Goal: Task Accomplishment & Management: Complete application form

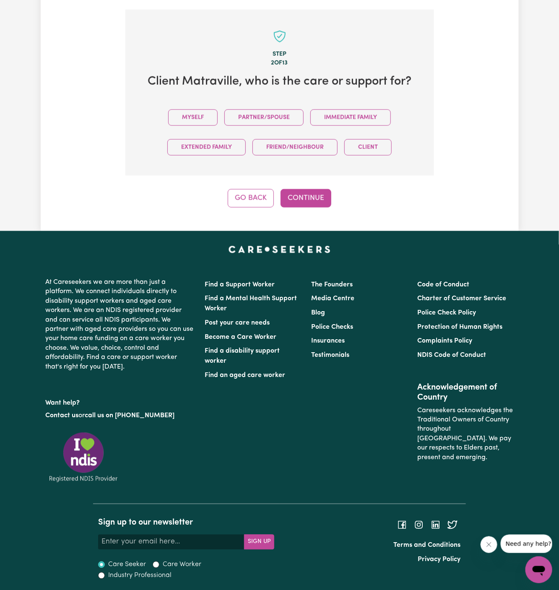
click at [197, 115] on button "Myself" at bounding box center [192, 117] width 49 height 16
click at [309, 195] on button "Continue" at bounding box center [305, 198] width 51 height 18
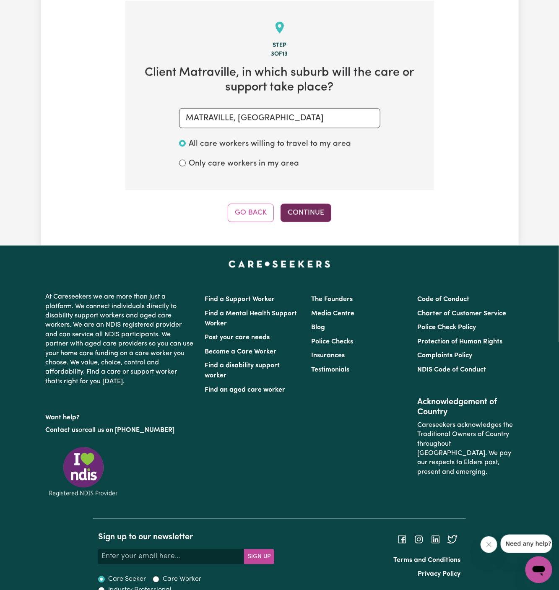
click at [312, 207] on button "Continue" at bounding box center [305, 213] width 51 height 18
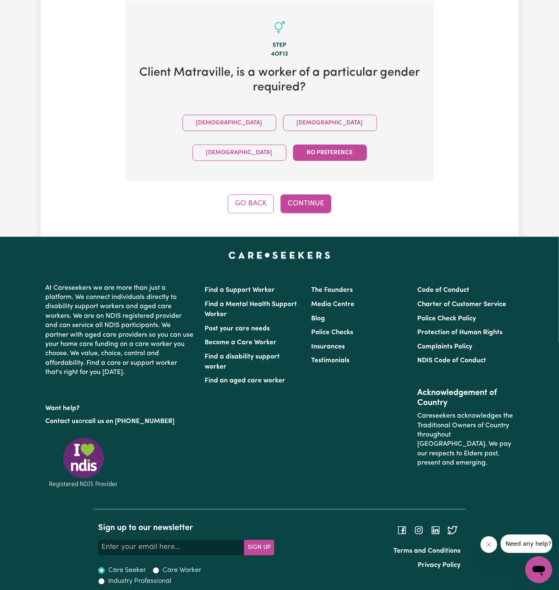
scroll to position [273, 0]
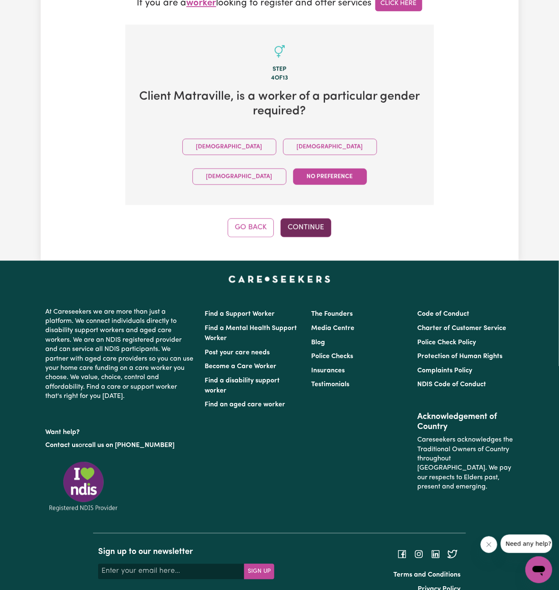
click at [305, 218] on button "Continue" at bounding box center [305, 227] width 51 height 18
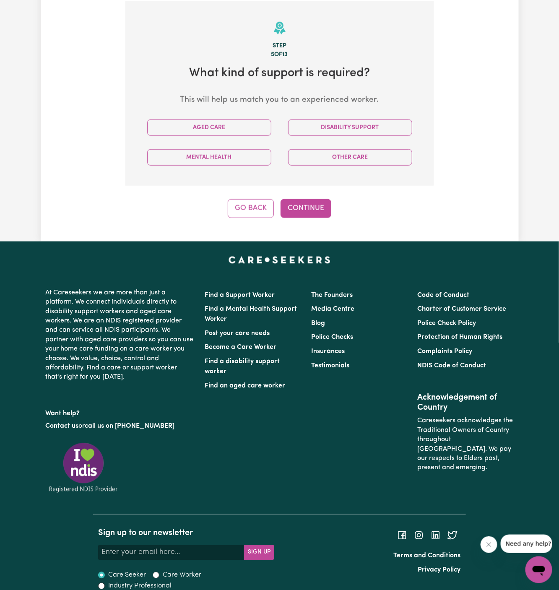
scroll to position [297, 0]
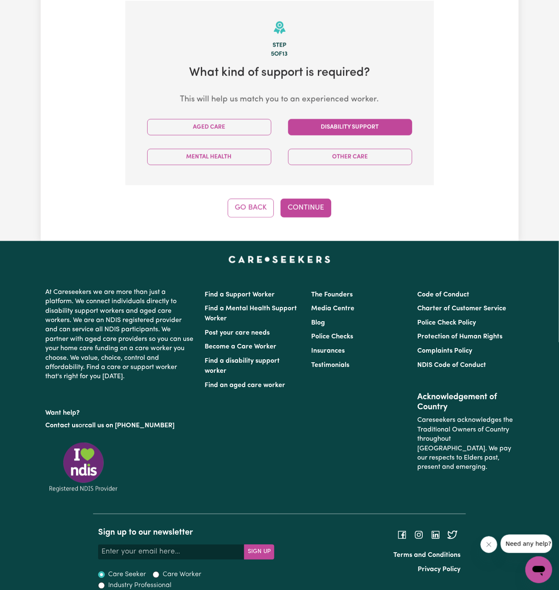
click at [352, 128] on button "Disability Support" at bounding box center [350, 127] width 124 height 16
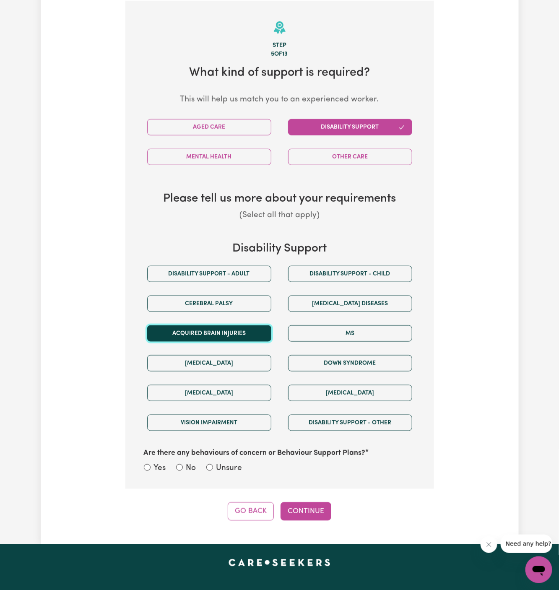
click at [232, 334] on button "Acquired Brain Injuries" at bounding box center [209, 333] width 124 height 16
click at [235, 469] on label "Unsure" at bounding box center [229, 468] width 26 height 12
click at [213, 469] on input "Unsure" at bounding box center [209, 467] width 7 height 7
radio input "true"
click at [299, 511] on button "Continue" at bounding box center [305, 511] width 51 height 18
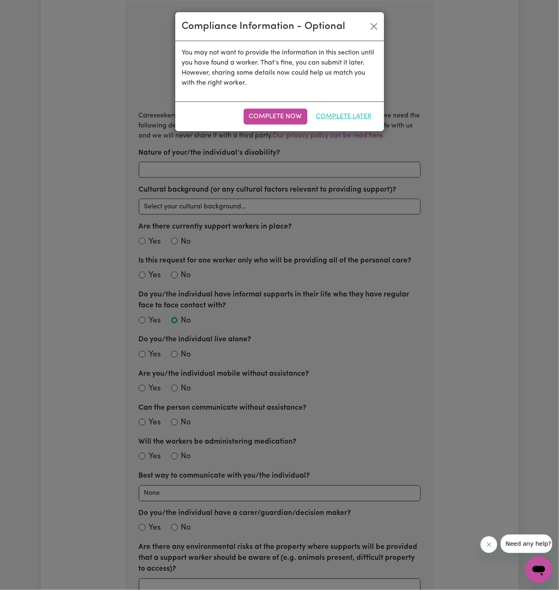
click at [348, 113] on button "Complete Later" at bounding box center [344, 117] width 67 height 16
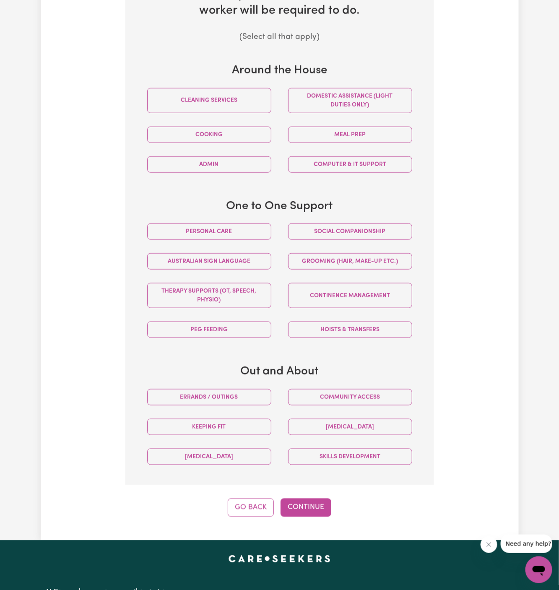
scroll to position [423, 0]
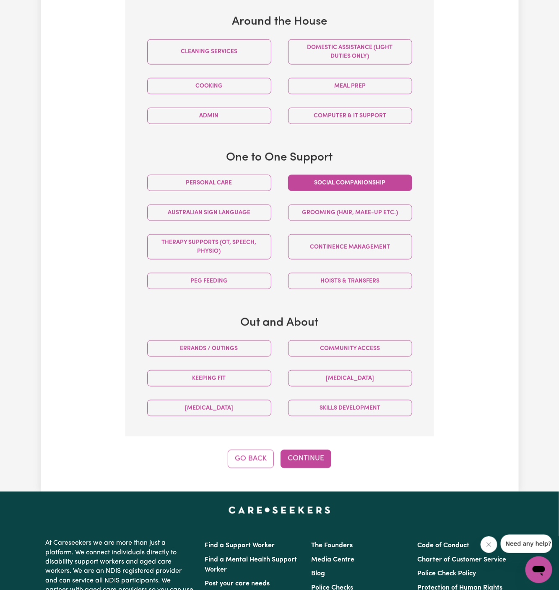
drag, startPoint x: 248, startPoint y: 180, endPoint x: 313, endPoint y: 180, distance: 65.0
click at [249, 180] on button "Personal care" at bounding box center [209, 183] width 124 height 16
click at [313, 180] on button "Social companionship" at bounding box center [350, 183] width 124 height 16
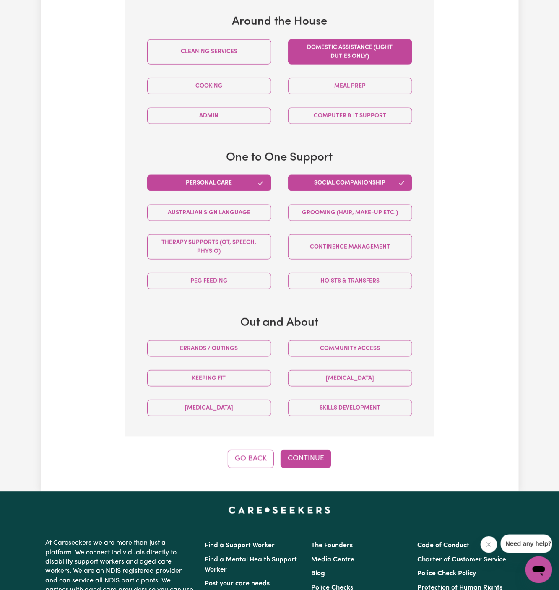
click at [357, 61] on button "Domestic assistance (light duties only)" at bounding box center [350, 51] width 124 height 25
click at [345, 351] on button "Community access" at bounding box center [350, 348] width 124 height 16
click at [281, 345] on div "Community access" at bounding box center [350, 349] width 141 height 30
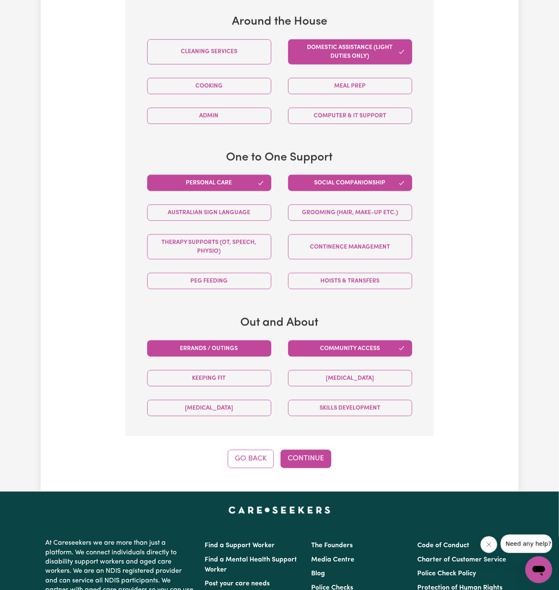
click at [238, 351] on button "Errands / Outings" at bounding box center [209, 348] width 124 height 16
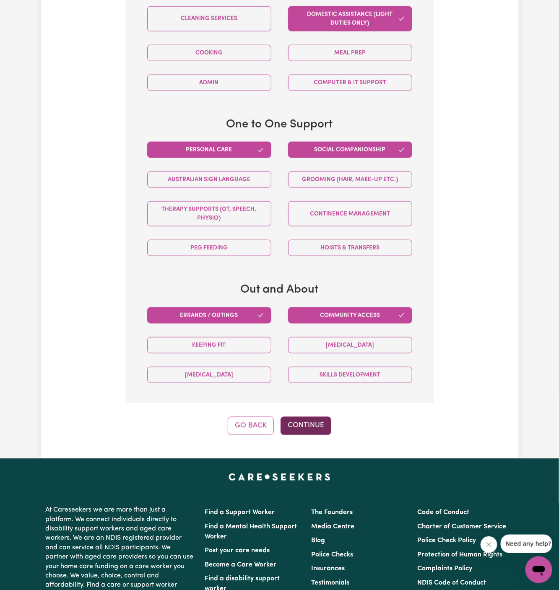
click at [312, 428] on button "Continue" at bounding box center [305, 426] width 51 height 18
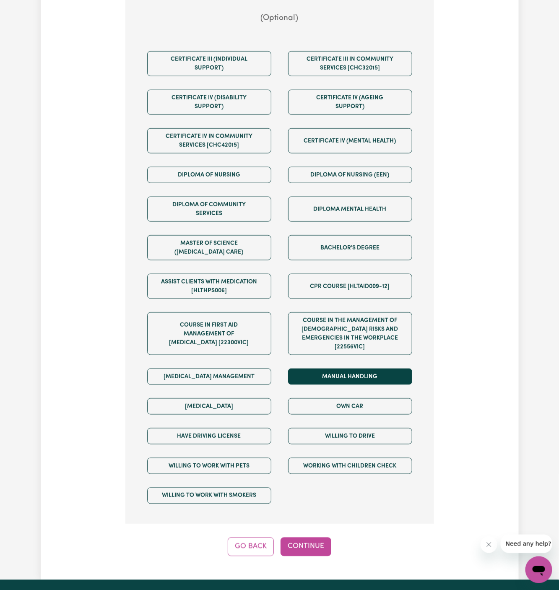
scroll to position [392, 0]
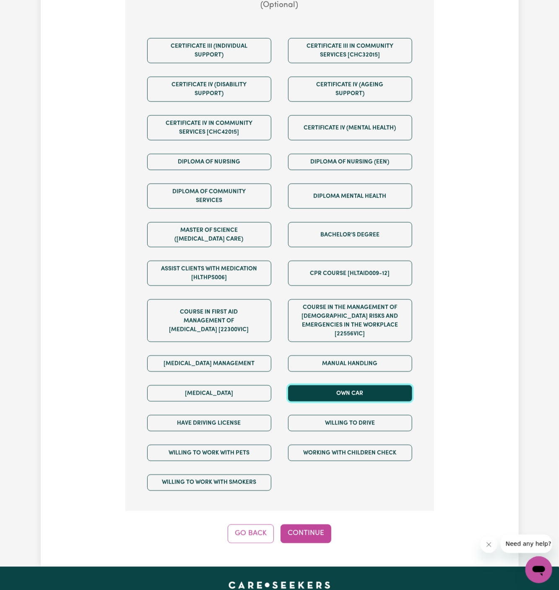
click at [347, 386] on button "Own Car" at bounding box center [350, 393] width 124 height 16
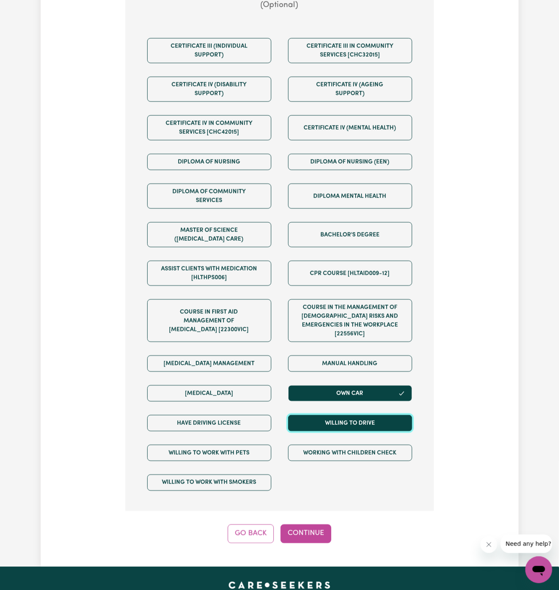
click at [347, 415] on button "Willing to drive" at bounding box center [350, 423] width 124 height 16
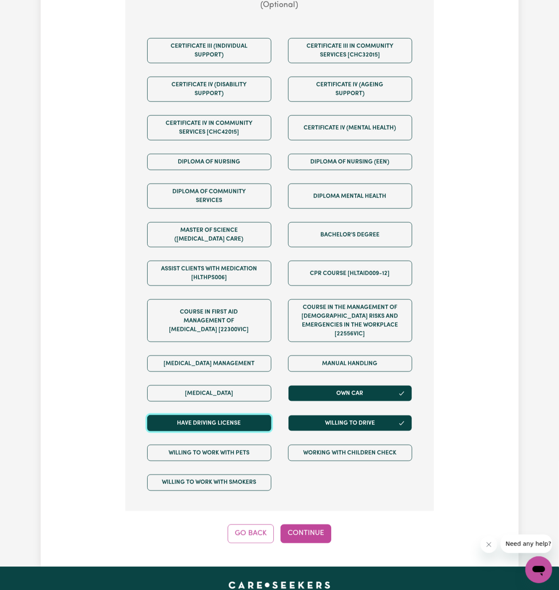
click at [253, 415] on button "Have driving license" at bounding box center [209, 423] width 124 height 16
click at [313, 511] on div "Step 7 of 13 We are almost there! Any other requirements? (Optional) Certificat…" at bounding box center [279, 225] width 309 height 637
click at [315, 527] on button "Continue" at bounding box center [305, 533] width 51 height 18
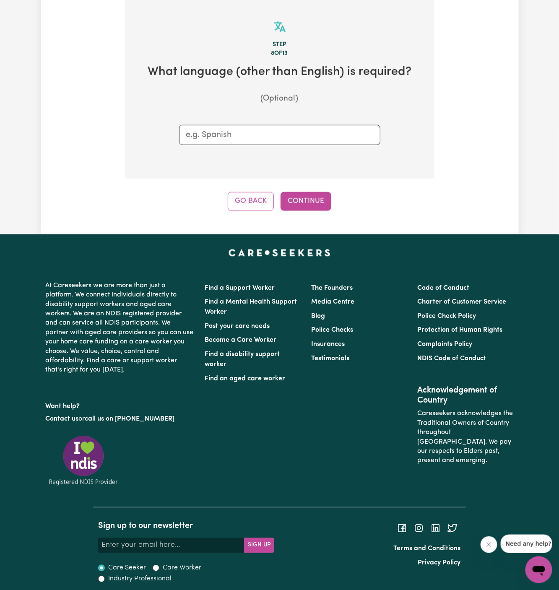
scroll to position [297, 0]
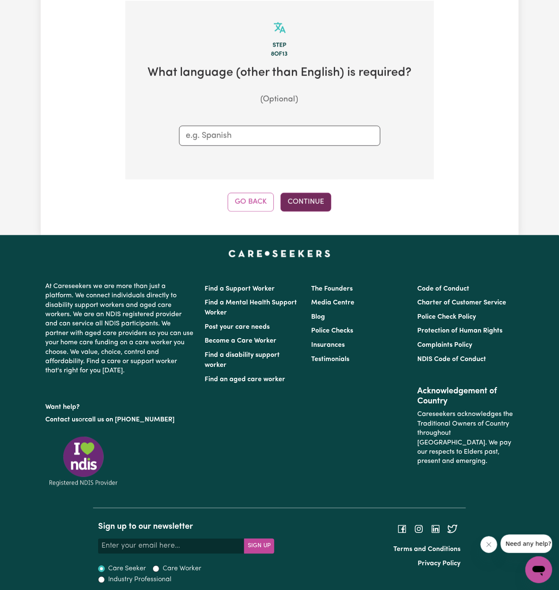
click at [314, 201] on button "Continue" at bounding box center [305, 202] width 51 height 18
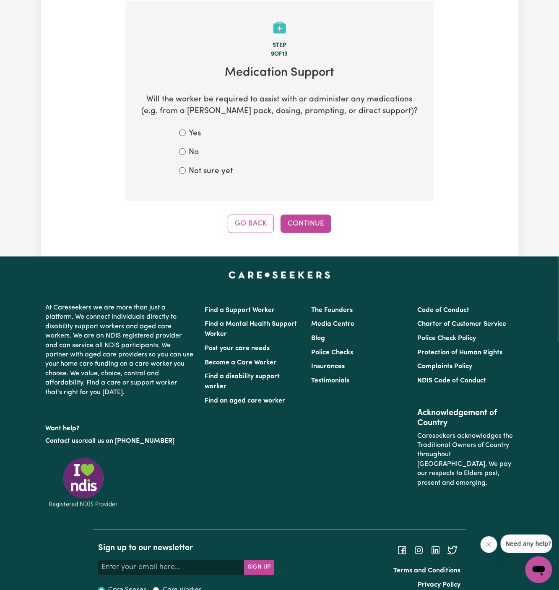
click at [195, 149] on label "No" at bounding box center [194, 153] width 10 height 12
click at [186, 149] on input "No" at bounding box center [182, 151] width 7 height 7
radio input "true"
click at [213, 173] on label "Not sure yet" at bounding box center [211, 172] width 44 height 12
click at [186, 173] on input "Not sure yet" at bounding box center [182, 170] width 7 height 7
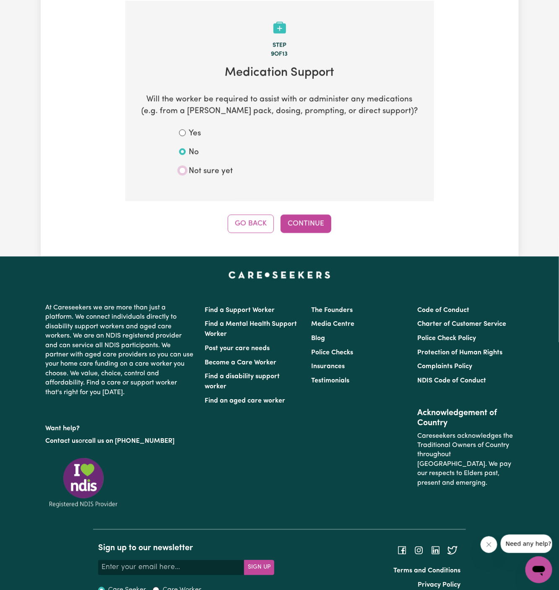
radio input "true"
click at [300, 218] on button "Continue" at bounding box center [305, 224] width 51 height 18
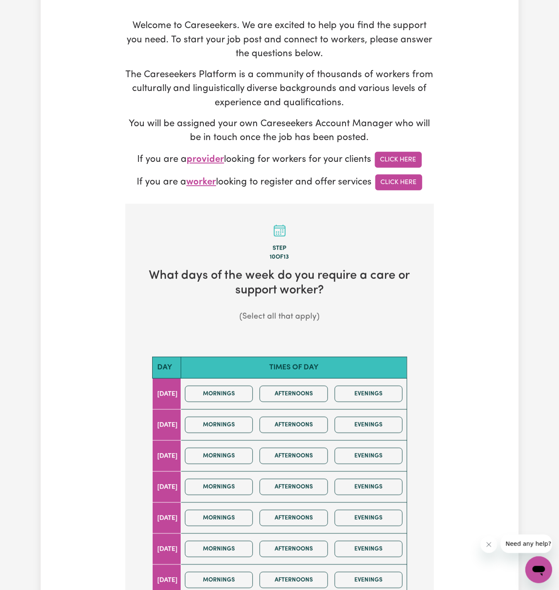
scroll to position [318, 0]
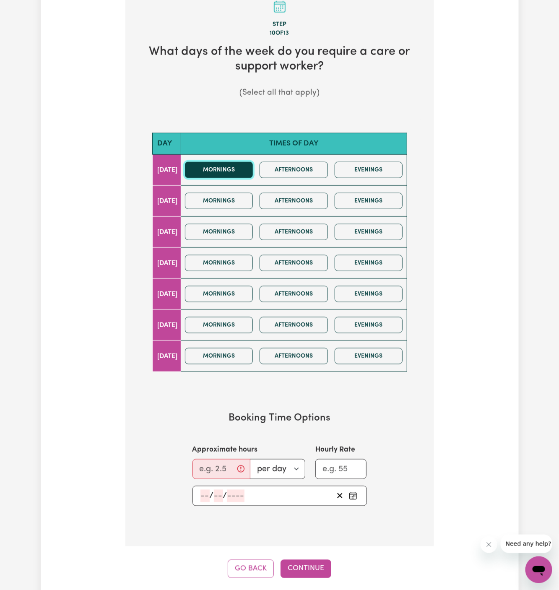
click at [225, 162] on button "Mornings" at bounding box center [219, 170] width 68 height 16
click at [219, 459] on input "Approximate hours" at bounding box center [221, 469] width 58 height 20
type input "1"
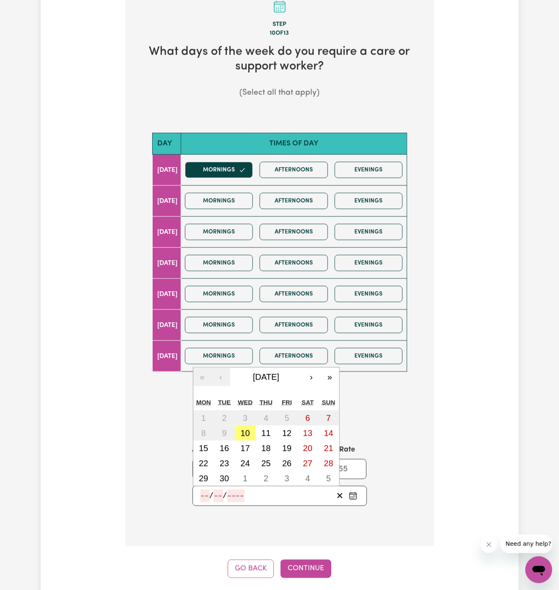
click at [205, 493] on input "number" at bounding box center [204, 496] width 9 height 13
click at [244, 430] on abbr "10" at bounding box center [245, 432] width 9 height 9
type input "2025-09-10"
type input "10"
type input "9"
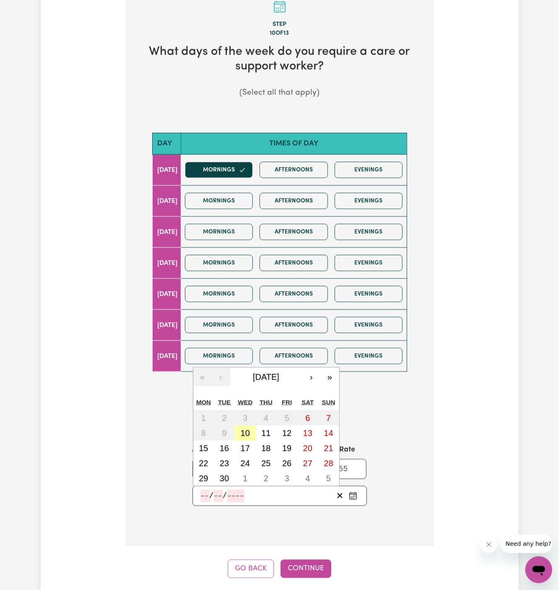
type input "2025"
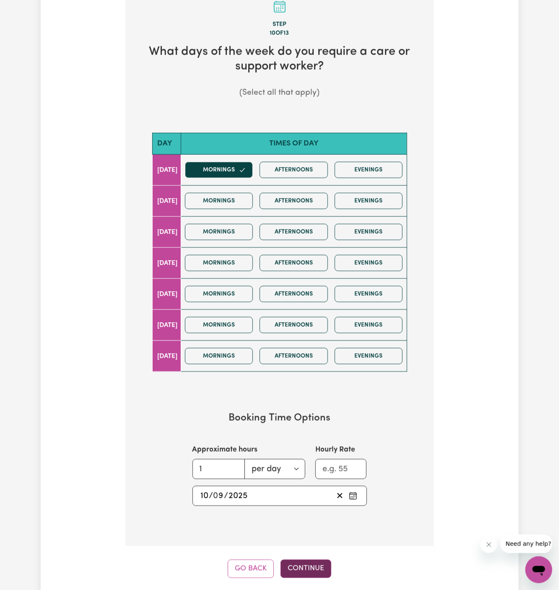
click at [308, 560] on button "Continue" at bounding box center [305, 569] width 51 height 18
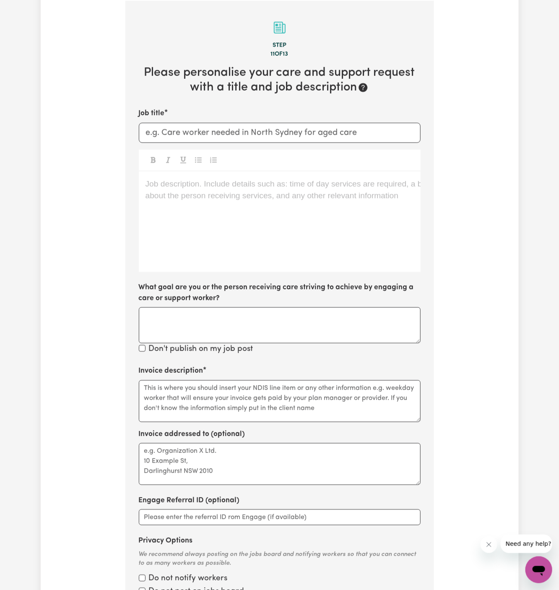
click at [357, 230] on div "Job description. Include details such as: time of day services are required, a …" at bounding box center [280, 221] width 282 height 101
click at [246, 213] on div "Job description. Include details such as: time of day services are required, a …" at bounding box center [280, 221] width 282 height 101
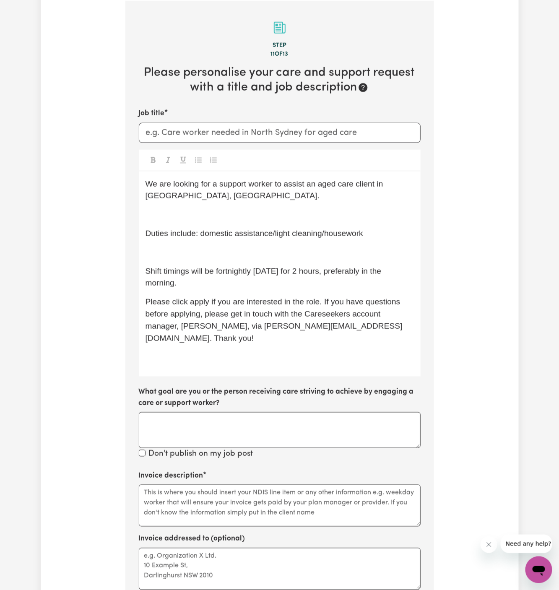
click at [171, 259] on div "We are looking for a support worker to assist an aged care client in North Rock…" at bounding box center [280, 273] width 282 height 205
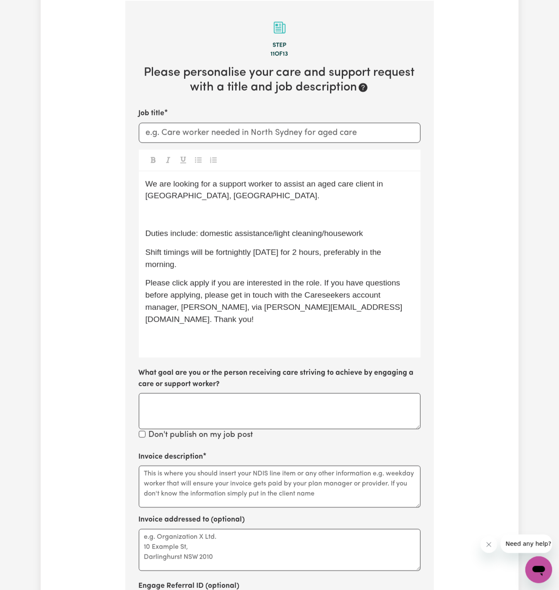
click at [176, 221] on div "We are looking for a support worker to assist an aged care client in North Rock…" at bounding box center [280, 264] width 282 height 187
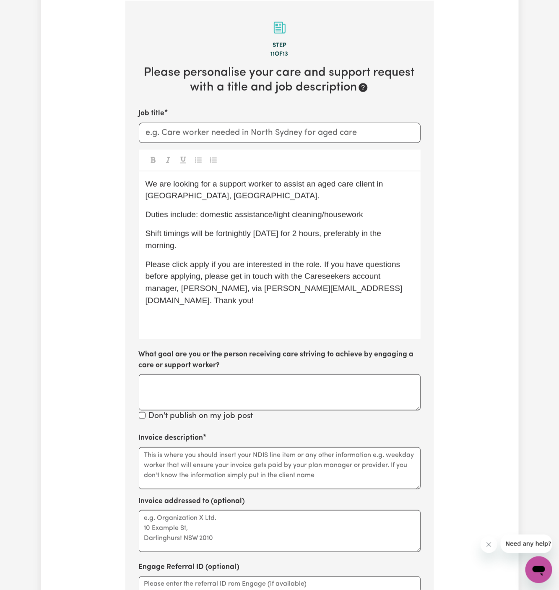
click at [247, 314] on p "﻿" at bounding box center [279, 320] width 268 height 12
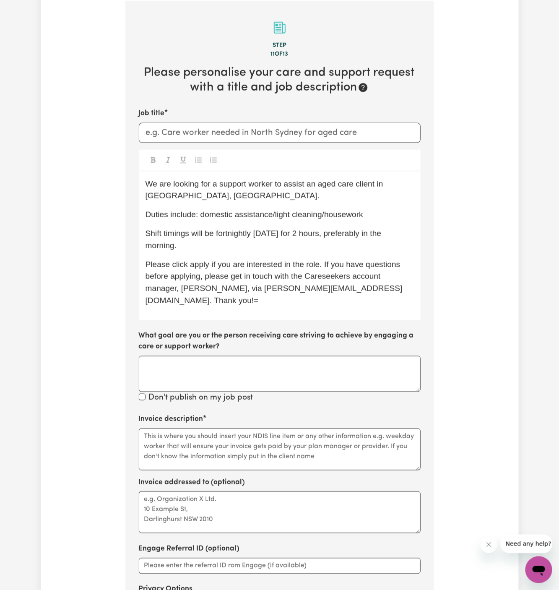
click at [196, 262] on span "Please click apply if you are interested in the role. If you have questions bef…" at bounding box center [273, 282] width 257 height 45
click at [249, 429] on textarea "Invoice description" at bounding box center [280, 449] width 282 height 42
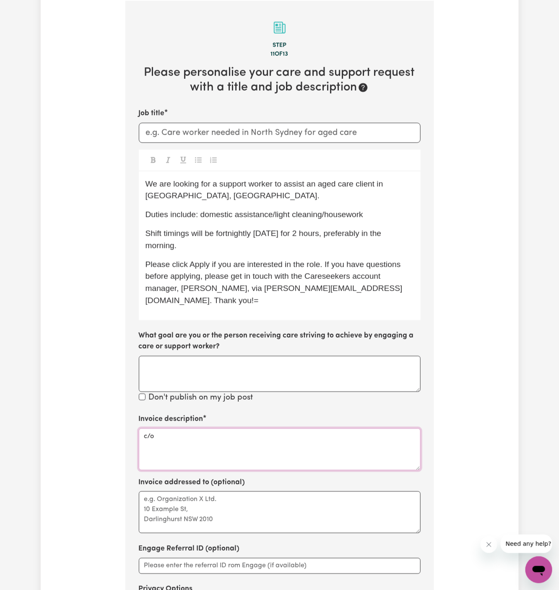
paste textarea "Chosen Family"
click at [172, 428] on textarea "c/o Chosen Family" at bounding box center [280, 449] width 282 height 42
type textarea "c/o Chosen Family"
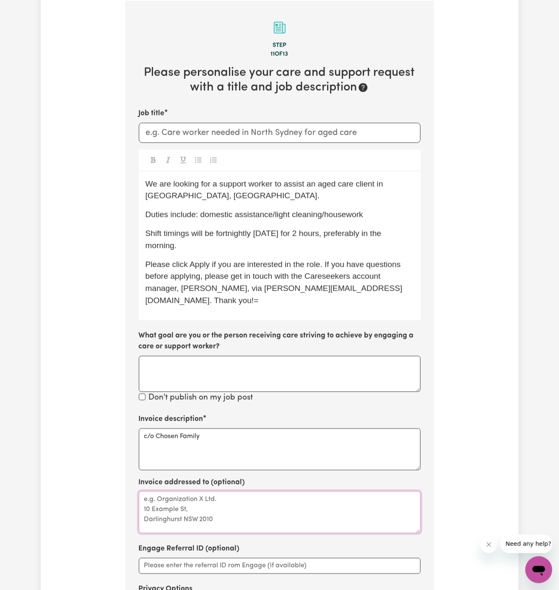
click at [192, 498] on textarea "Invoice addressed to (optional)" at bounding box center [280, 512] width 282 height 42
paste textarea "c/o Chosen Family"
type textarea "c/o Chosen Family"
click at [205, 185] on span "We are looking for a support worker to assist an aged care client in North Rock…" at bounding box center [265, 189] width 240 height 21
click at [197, 134] on input "Job title" at bounding box center [280, 133] width 282 height 20
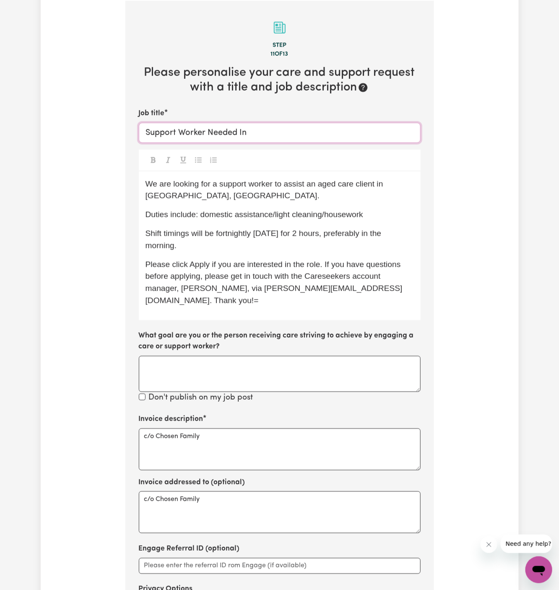
click at [300, 126] on input "Support Worker Needed In" at bounding box center [280, 133] width 282 height 20
paste input "Matraville, NSW"
click at [296, 128] on input "Support Worker Needed In Matraville, NSW" at bounding box center [280, 133] width 282 height 20
type input "Support Worker Needed In Matraville, NSW"
click at [350, 182] on span "We are looking for a support worker to assist an aged care client in North Rock…" at bounding box center [265, 189] width 240 height 21
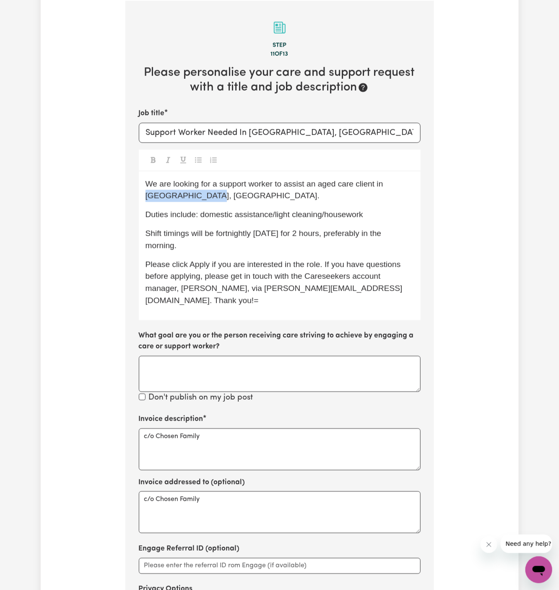
drag, startPoint x: 384, startPoint y: 184, endPoint x: 189, endPoint y: 197, distance: 195.7
click at [189, 197] on span "We are looking for a support worker to assist an aged care client in North Rock…" at bounding box center [265, 189] width 240 height 21
click at [340, 198] on p "We are looking for a support worker to assist an aged care client in Matraville…" at bounding box center [279, 190] width 268 height 24
click at [335, 184] on span "We are looking for a support worker to assist an aged care client in Matraville…" at bounding box center [265, 189] width 240 height 21
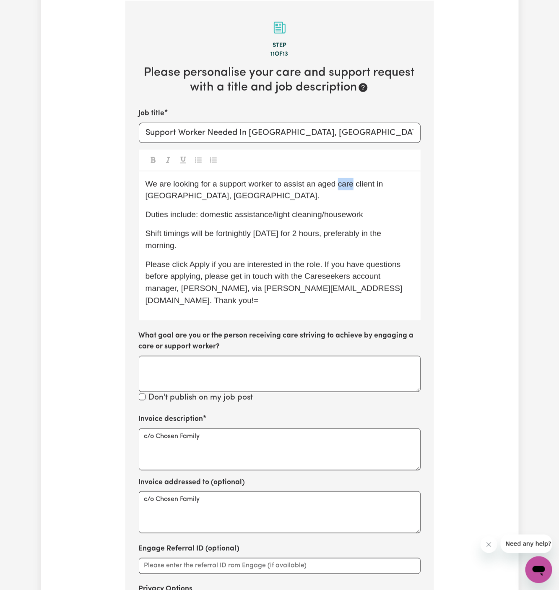
click at [335, 184] on span "We are looking for a support worker to assist an aged care client in Matraville…" at bounding box center [265, 189] width 240 height 21
click at [325, 184] on span "We are looking for a support worker to assist an aged care client in Matraville…" at bounding box center [265, 189] width 240 height 21
click at [325, 184] on span "We are looking for a support worker to assist a client in Matraville, NSW." at bounding box center [243, 189] width 197 height 21
click at [218, 212] on div "We are looking for a support worker to assist a client in Matraville, NSW. Duti…" at bounding box center [280, 245] width 282 height 149
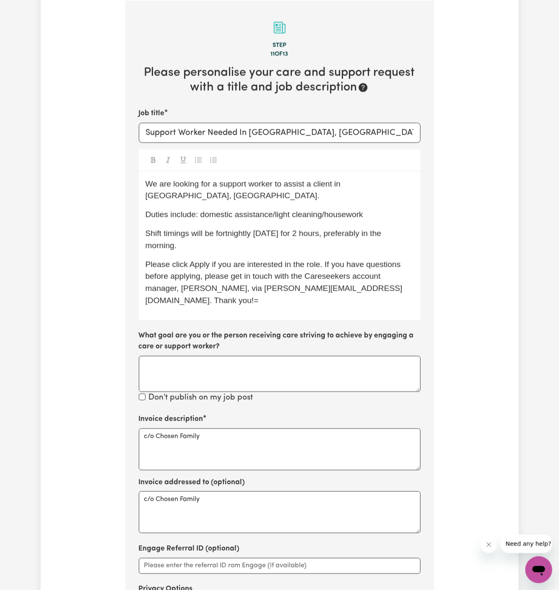
click at [280, 210] on span "Duties include: domestic assistance/light cleaning/housework" at bounding box center [254, 214] width 218 height 9
drag, startPoint x: 274, startPoint y: 203, endPoint x: 449, endPoint y: 200, distance: 175.2
click at [449, 200] on div "Tell us your care and support requirements Welcome to Careseekers. We are excit…" at bounding box center [280, 227] width 478 height 943
drag, startPoint x: 378, startPoint y: 205, endPoint x: 271, endPoint y: 207, distance: 106.9
click at [271, 209] on p "Duties include: domestic assistance/light cleaning/housework" at bounding box center [279, 215] width 268 height 12
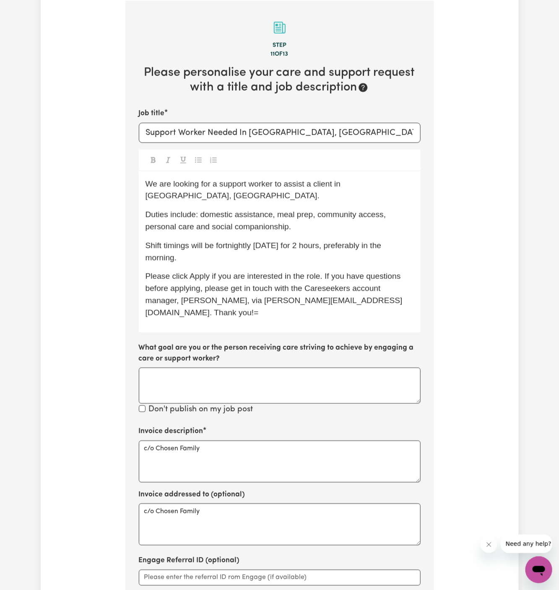
click at [206, 213] on span "Duties include: domestic assistance, meal prep, community access, personal care…" at bounding box center [266, 220] width 243 height 21
click at [269, 251] on div "We are looking for a support worker to assist a client in Matraville, NSW. Duti…" at bounding box center [280, 251] width 282 height 161
drag, startPoint x: 216, startPoint y: 234, endPoint x: 222, endPoint y: 245, distance: 12.7
click at [222, 245] on p "Shift timings will be fortnightly on Wednesday for 2 hours, preferably in the m…" at bounding box center [279, 252] width 268 height 24
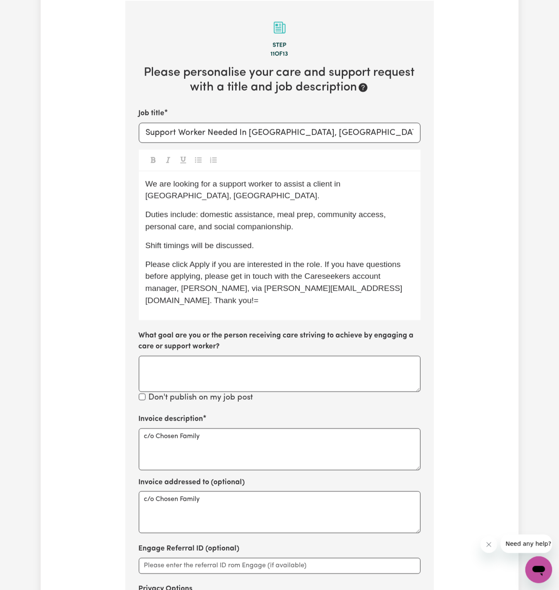
click at [330, 186] on span "We are looking for a support worker to assist a client in Matraville, NSW." at bounding box center [243, 189] width 197 height 21
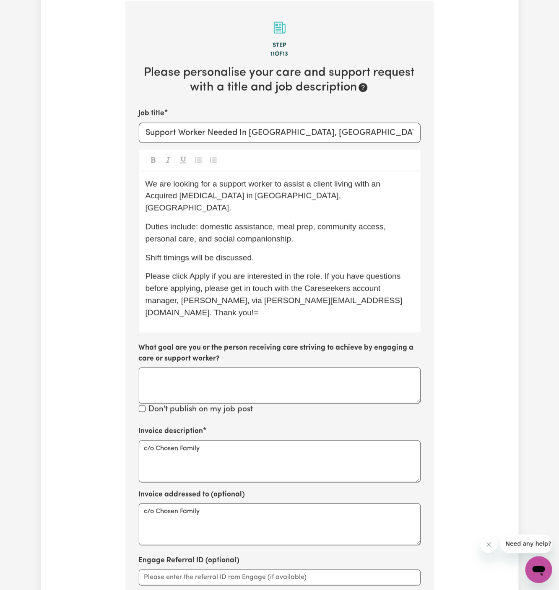
click at [251, 200] on p "We are looking for a support worker to assist a client living with an Acquired …" at bounding box center [279, 196] width 268 height 36
click at [300, 205] on div "We are looking for a support worker to assist a client living with an Acquired …" at bounding box center [280, 251] width 282 height 161
click at [206, 222] on span "Duties include: domestic assistance, meal prep, community access, personal care…" at bounding box center [266, 232] width 243 height 21
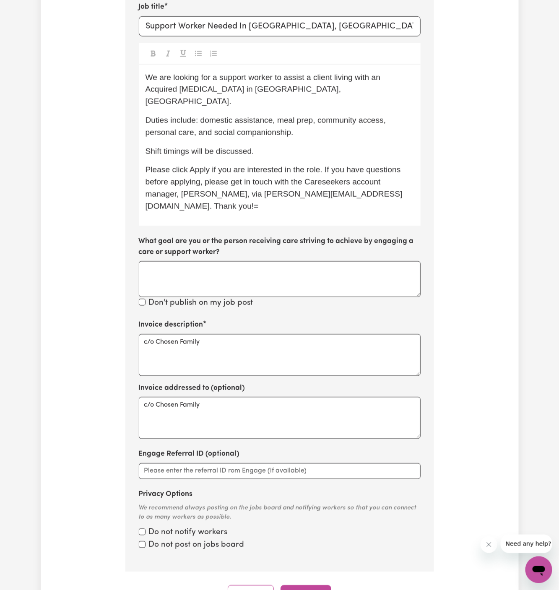
scroll to position [405, 0]
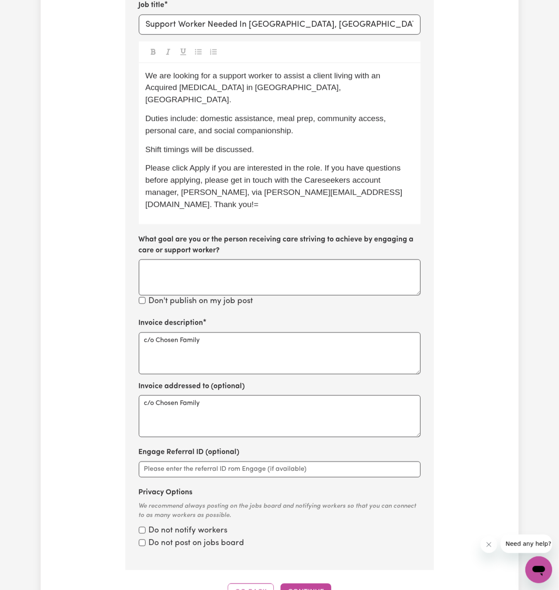
click at [322, 119] on p "Duties include: domestic assistance, meal prep, community access, personal care…" at bounding box center [279, 125] width 268 height 24
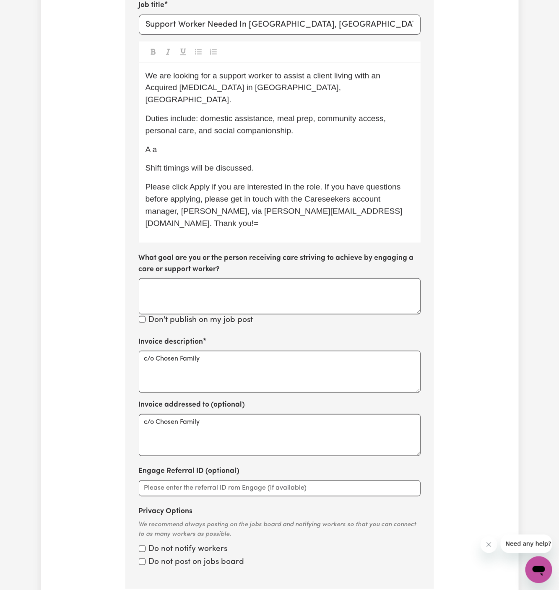
click at [181, 144] on p "A a" at bounding box center [279, 150] width 268 height 12
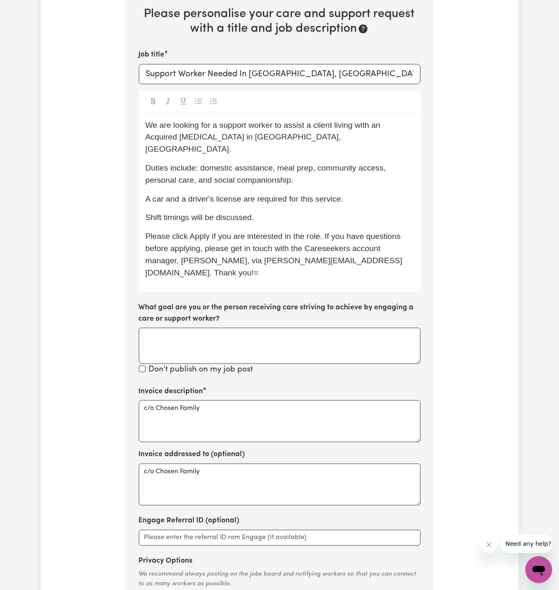
scroll to position [375, 0]
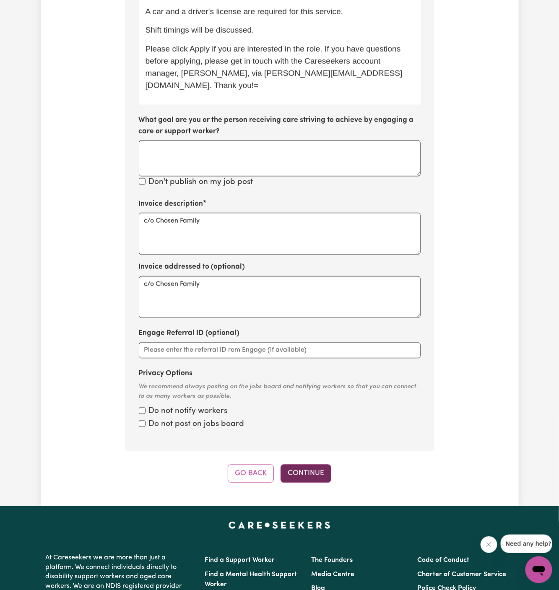
click at [304, 464] on button "Continue" at bounding box center [305, 473] width 51 height 18
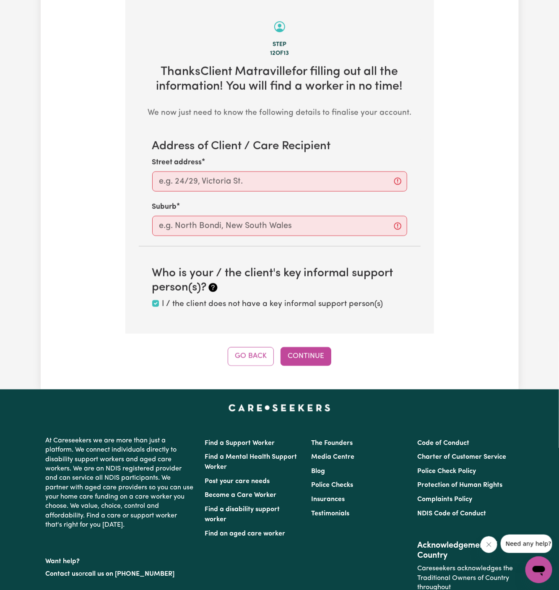
scroll to position [297, 0]
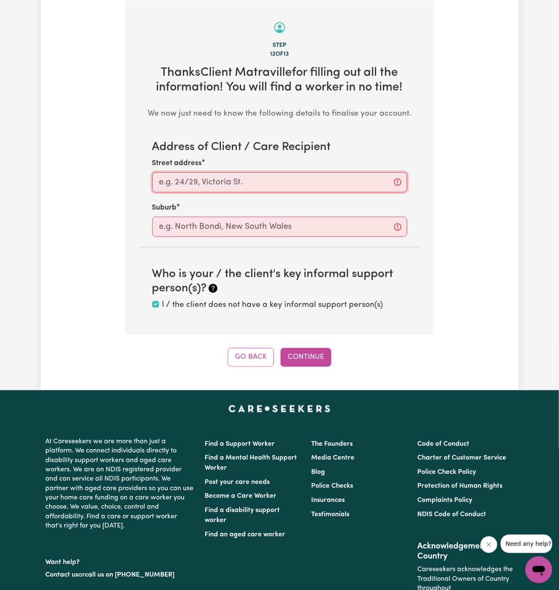
click at [285, 186] on input "Street address" at bounding box center [279, 182] width 255 height 20
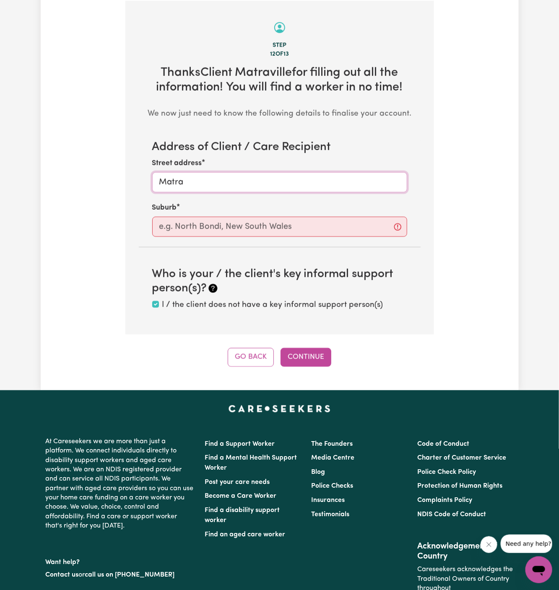
type input "Matraville"
click at [287, 225] on input "text" at bounding box center [279, 227] width 255 height 20
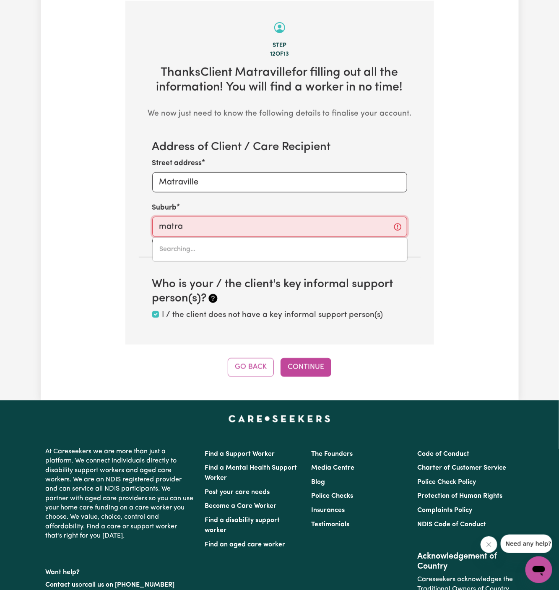
type input "matrav"
type input "matravILLE, New South Wales, 2036"
type input "matravi"
type input "matraviLLE, New South Wales, 2036"
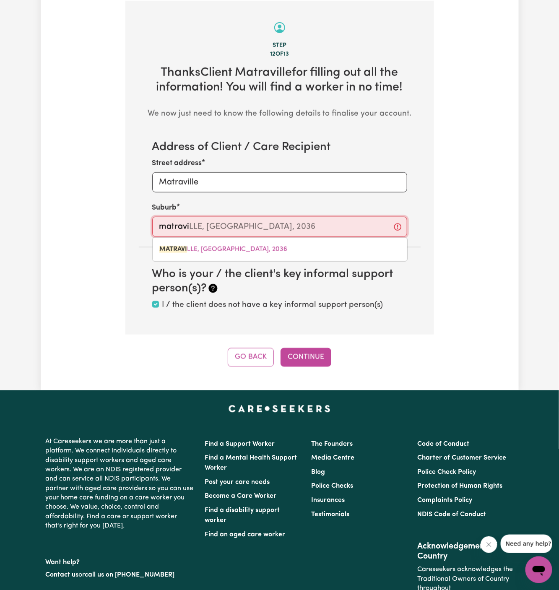
type input "matravil"
type input "matravilLE, New South Wales, 2036"
type input "matravill"
type input "matravillE, New South Wales, 2036"
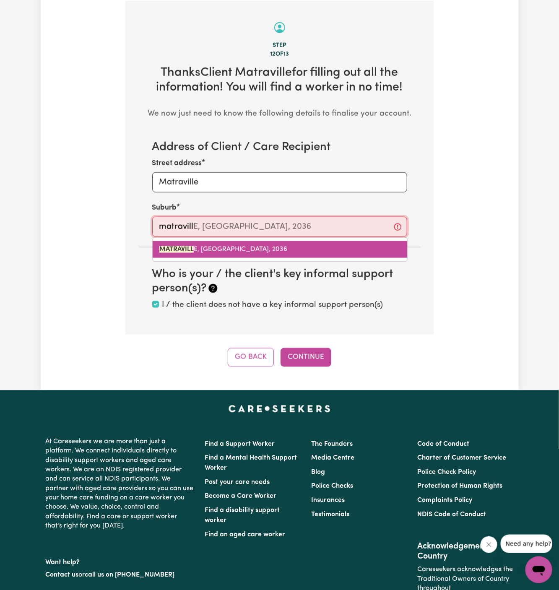
click at [267, 249] on span "MATRAVILL E, New South Wales, 2036" at bounding box center [223, 249] width 128 height 7
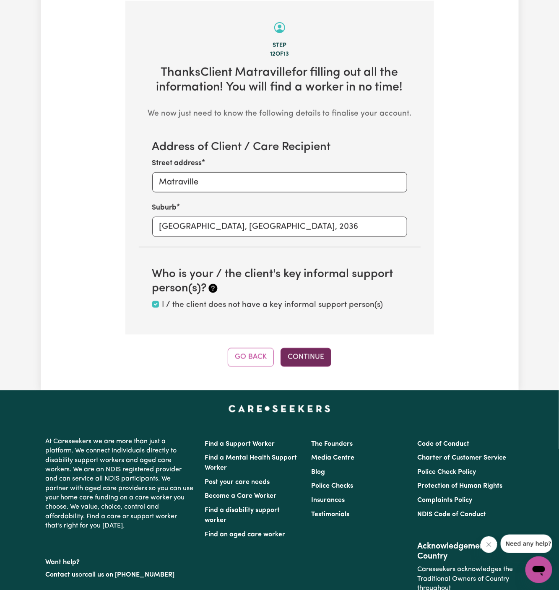
click at [307, 360] on button "Continue" at bounding box center [305, 357] width 51 height 18
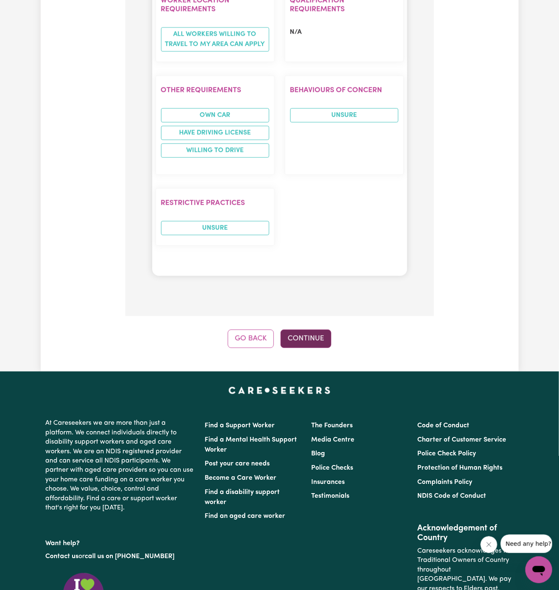
click at [309, 329] on button "Continue" at bounding box center [305, 338] width 51 height 18
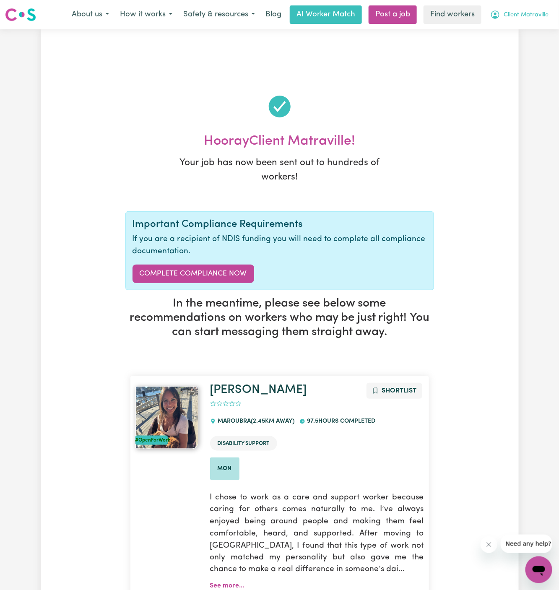
click at [521, 9] on button "Client Matraville" at bounding box center [519, 15] width 69 height 18
click at [522, 10] on button "Client Matraville" at bounding box center [519, 15] width 69 height 18
click at [522, 15] on span "Client Matraville" at bounding box center [525, 14] width 45 height 9
click at [522, 27] on link "My Dashboard" at bounding box center [520, 33] width 66 height 16
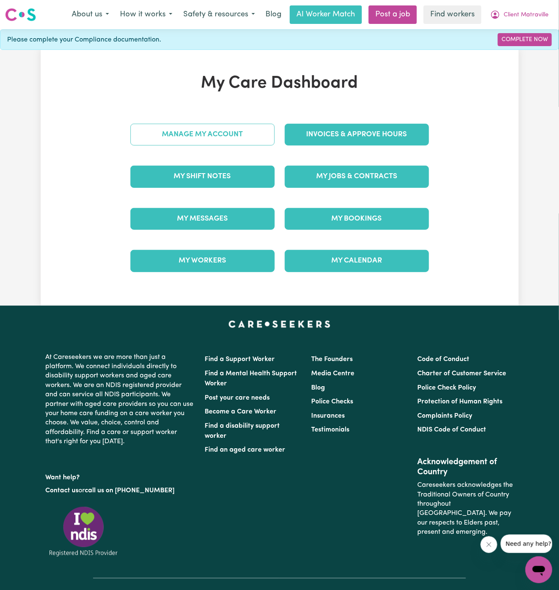
click at [188, 137] on link "Manage My Account" at bounding box center [202, 135] width 144 height 22
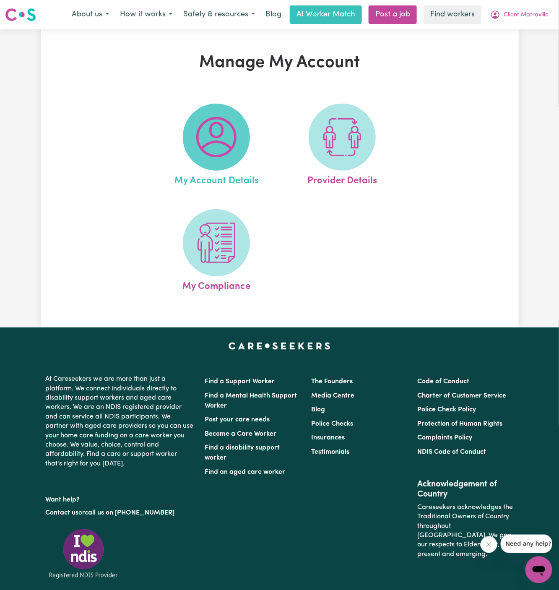
click at [195, 142] on span at bounding box center [216, 137] width 67 height 67
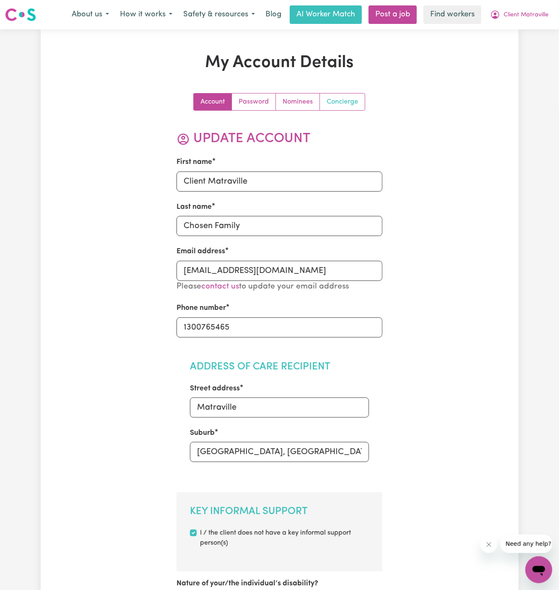
click at [340, 103] on link "Concierge" at bounding box center [342, 101] width 45 height 17
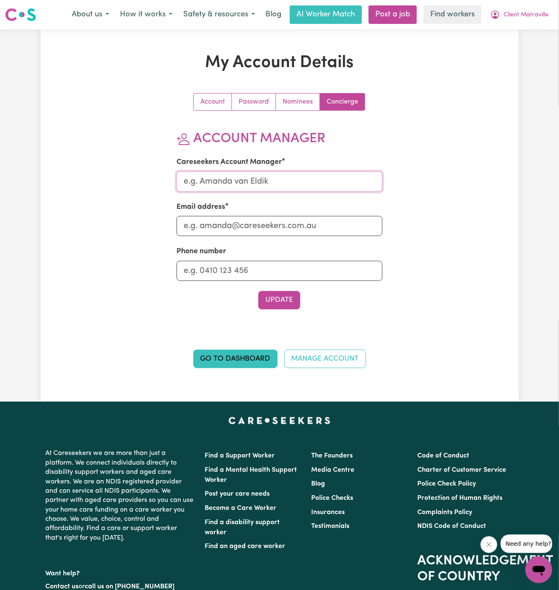
click at [306, 178] on input "Careseekers Account Manager" at bounding box center [279, 181] width 206 height 20
type input "Annie"
click at [298, 221] on input "Email address" at bounding box center [279, 226] width 206 height 20
type input "annie@careseekers.com.au"
click at [275, 272] on input "Phone number" at bounding box center [279, 271] width 206 height 20
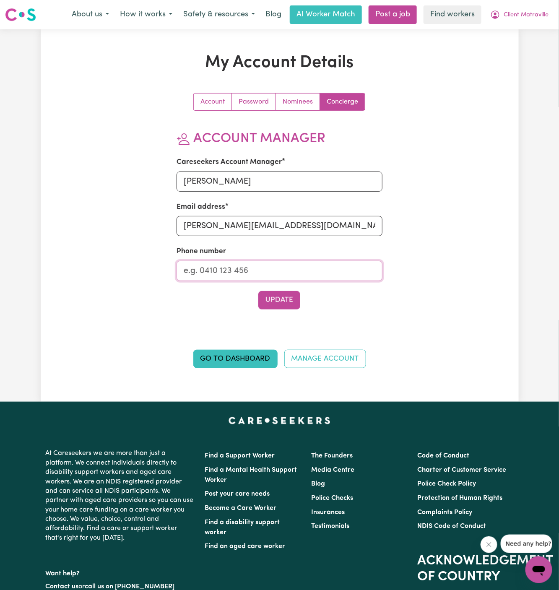
type input "1300765465"
click at [287, 297] on button "Update" at bounding box center [279, 300] width 42 height 18
click at [542, 16] on span "Client Matraville" at bounding box center [525, 14] width 45 height 9
click at [532, 29] on link "My Dashboard" at bounding box center [520, 33] width 66 height 16
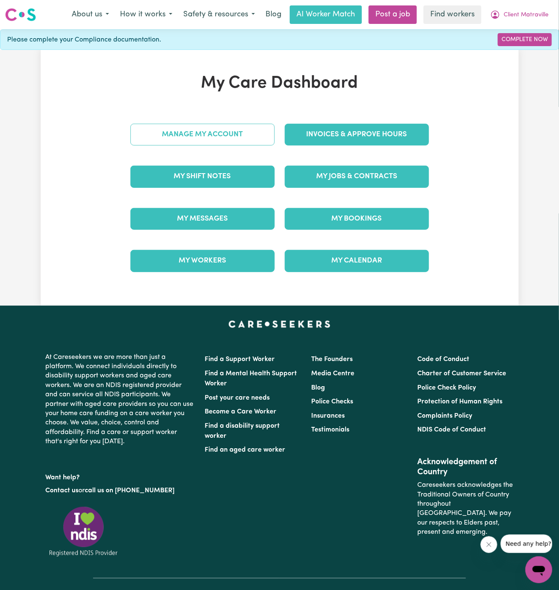
click at [235, 138] on link "Manage My Account" at bounding box center [202, 135] width 144 height 22
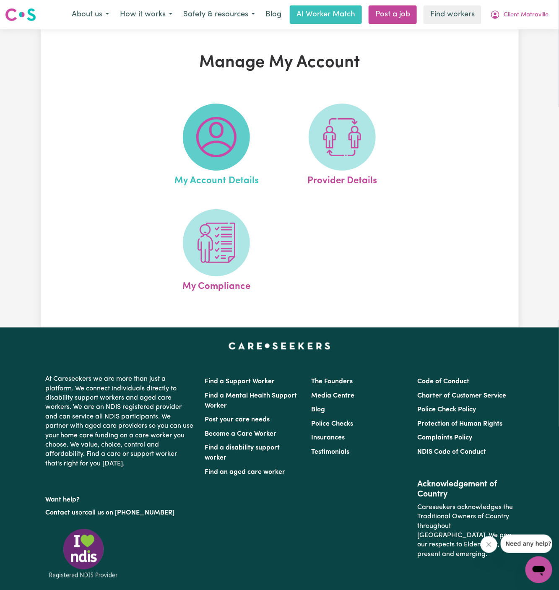
click at [224, 145] on img at bounding box center [216, 137] width 40 height 40
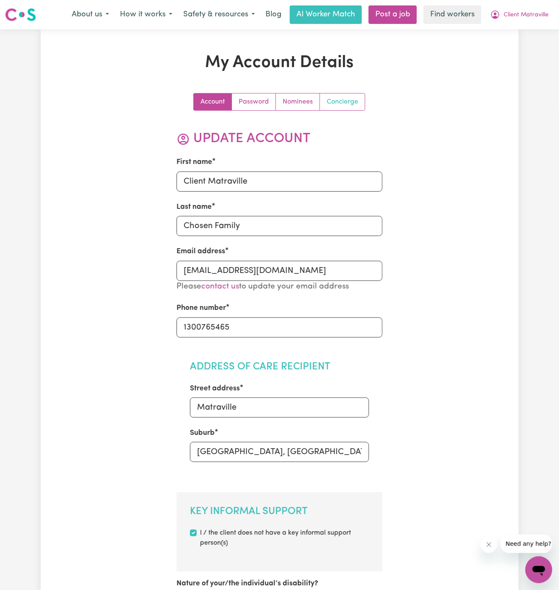
click at [335, 107] on link "Concierge" at bounding box center [342, 101] width 45 height 17
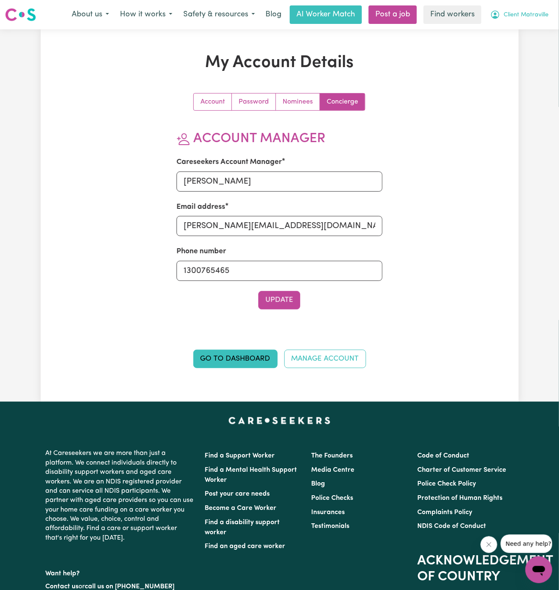
click at [544, 11] on span "Client Matraville" at bounding box center [525, 14] width 45 height 9
click at [543, 29] on link "My Dashboard" at bounding box center [520, 33] width 66 height 16
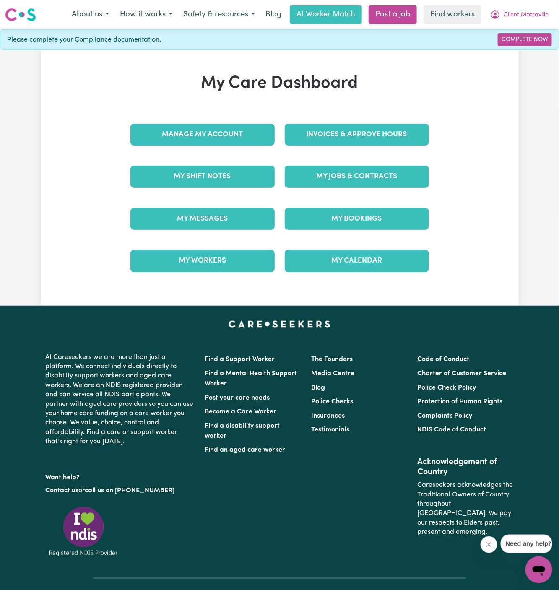
click at [373, 190] on div "My Jobs & Contracts" at bounding box center [357, 177] width 154 height 42
click at [374, 176] on link "My Jobs & Contracts" at bounding box center [357, 177] width 144 height 22
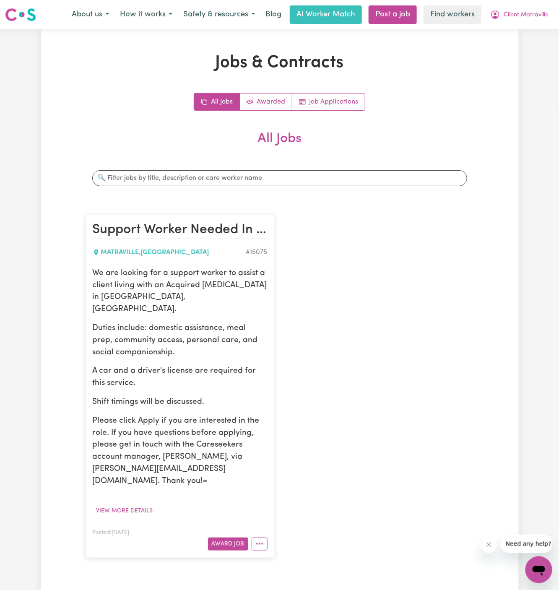
click at [198, 265] on article "Support Worker Needed In Matraville, NSW MATRAVILLE , New South Wales # 15075 W…" at bounding box center [180, 386] width 189 height 342
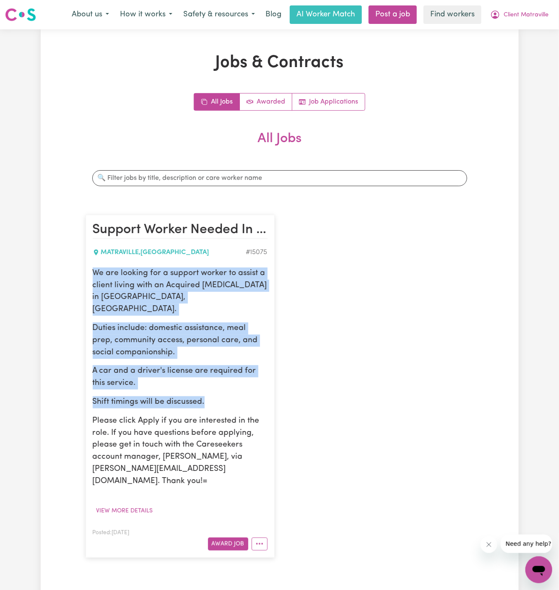
drag, startPoint x: 93, startPoint y: 272, endPoint x: 247, endPoint y: 391, distance: 193.7
click at [247, 391] on div "We are looking for a support worker to assist a client living with an Acquired …" at bounding box center [180, 377] width 175 height 220
copy div "We are looking for a support worker to assist a client living with an Acquired …"
click at [520, 13] on span "Client Matraville" at bounding box center [525, 14] width 45 height 9
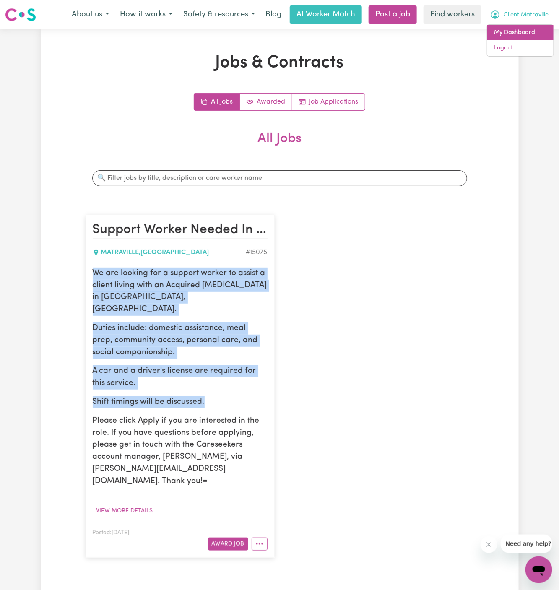
click at [527, 29] on link "My Dashboard" at bounding box center [520, 33] width 66 height 16
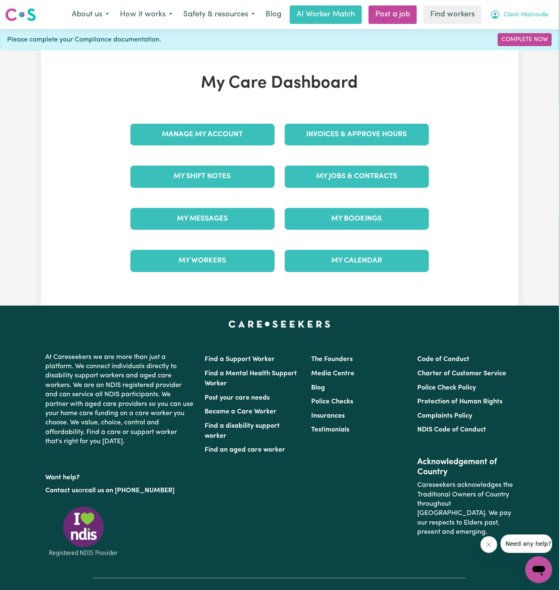
click at [533, 18] on span "Client Matraville" at bounding box center [525, 14] width 45 height 9
click at [533, 49] on link "Logout" at bounding box center [520, 48] width 66 height 16
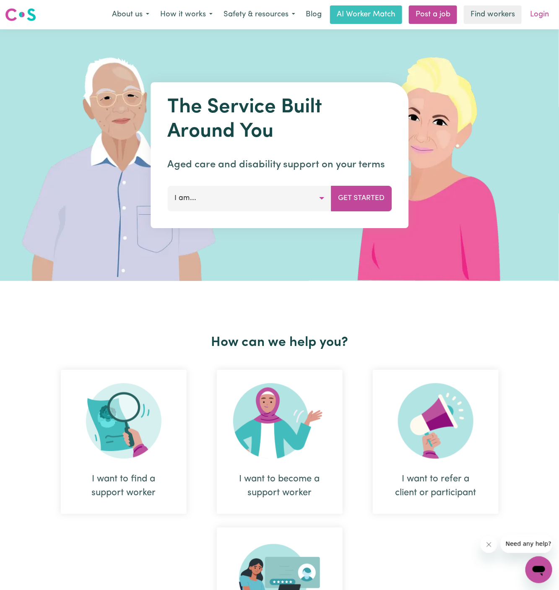
click at [536, 14] on link "Login" at bounding box center [539, 14] width 29 height 18
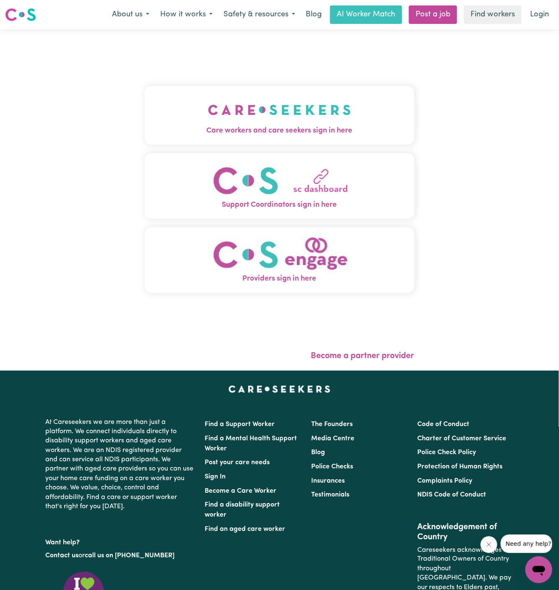
click at [146, 127] on span "Care workers and care seekers sign in here" at bounding box center [280, 130] width 270 height 11
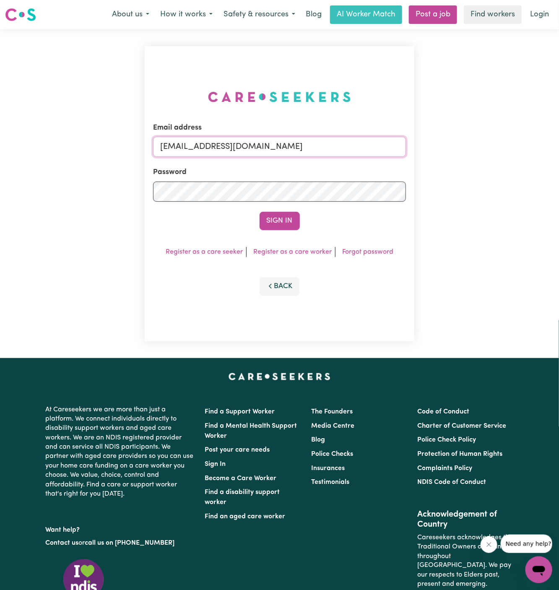
drag, startPoint x: 202, startPoint y: 147, endPoint x: 419, endPoint y: 147, distance: 216.3
click at [419, 147] on div "Email address superuser~GrahamWhiteKNC@careseekers.com.au Password Sign In Regi…" at bounding box center [280, 193] width 280 height 329
click at [355, 207] on form "Email address superuser~GrahamWhiteKNC@careseekers.com.au Password Sign In" at bounding box center [279, 176] width 253 height 108
drag, startPoint x: 205, startPoint y: 146, endPoint x: 407, endPoint y: 147, distance: 202.5
click at [407, 147] on div "Email address superuser~GrahamWhiteKNC@careseekers.com.au Password Sign In Regi…" at bounding box center [280, 193] width 270 height 295
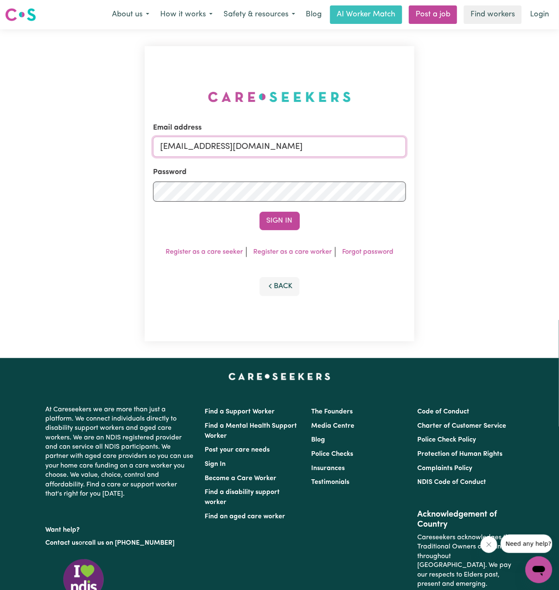
paste input "RhondaPI"
type input "superuser~RhondaPIC@careseekers.com.au"
click at [259, 212] on button "Sign In" at bounding box center [279, 221] width 40 height 18
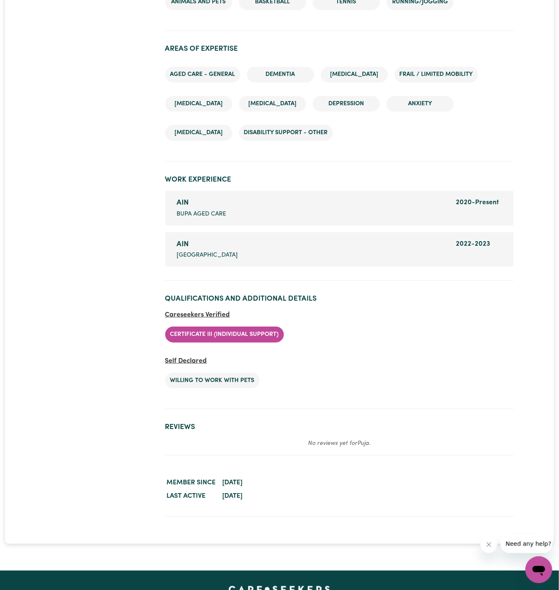
scroll to position [1147, 0]
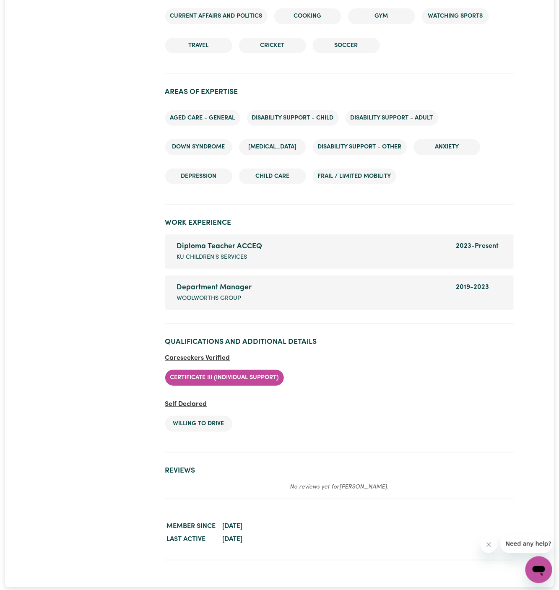
scroll to position [1151, 0]
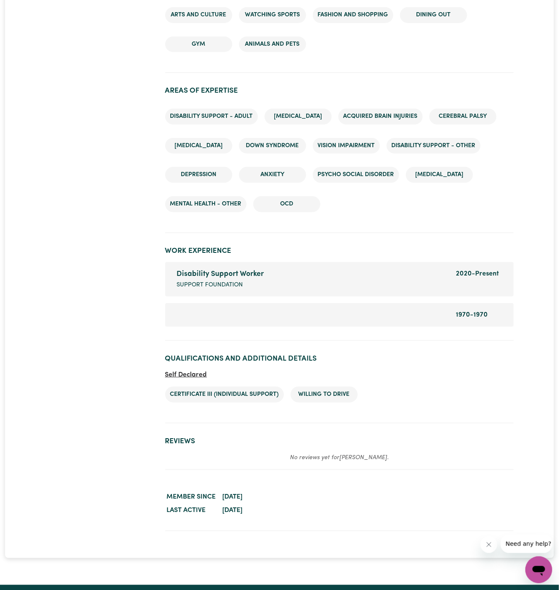
scroll to position [1099, 0]
